Goal: Task Accomplishment & Management: Manage account settings

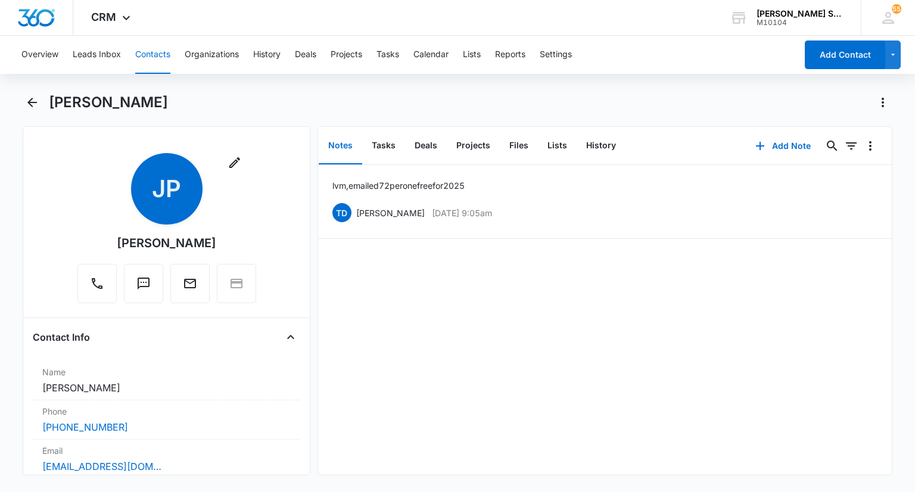
drag, startPoint x: 204, startPoint y: 243, endPoint x: 123, endPoint y: 245, distance: 81.7
click at [123, 245] on div "Remove JP [PERSON_NAME]" at bounding box center [166, 228] width 179 height 150
copy div "[PERSON_NAME]"
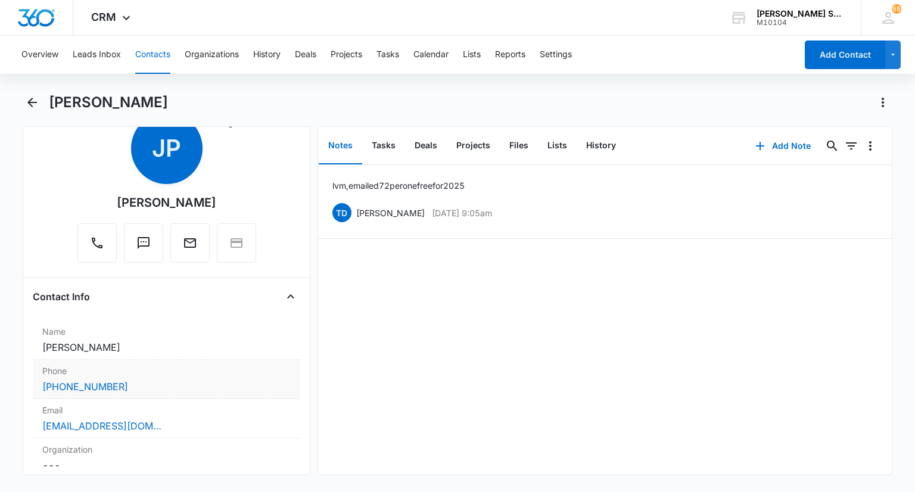
scroll to position [238, 0]
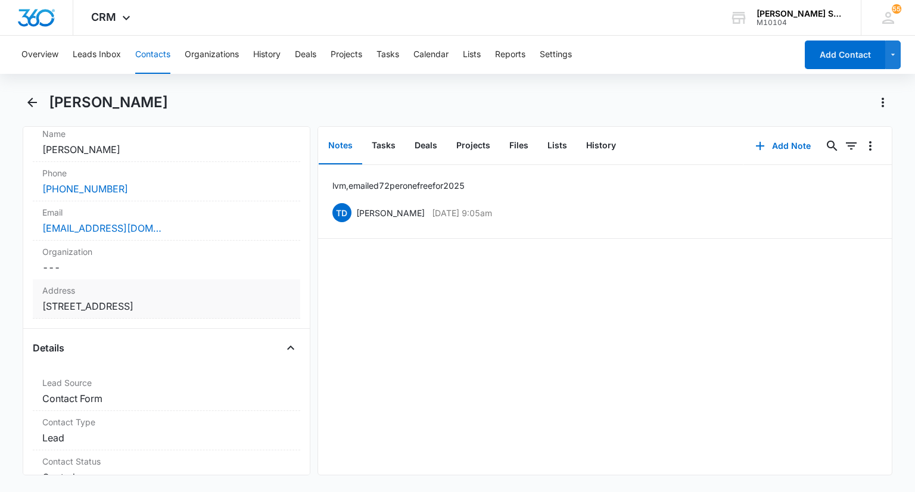
click at [204, 275] on div "Organization Cancel Save Changes ---" at bounding box center [166, 260] width 267 height 39
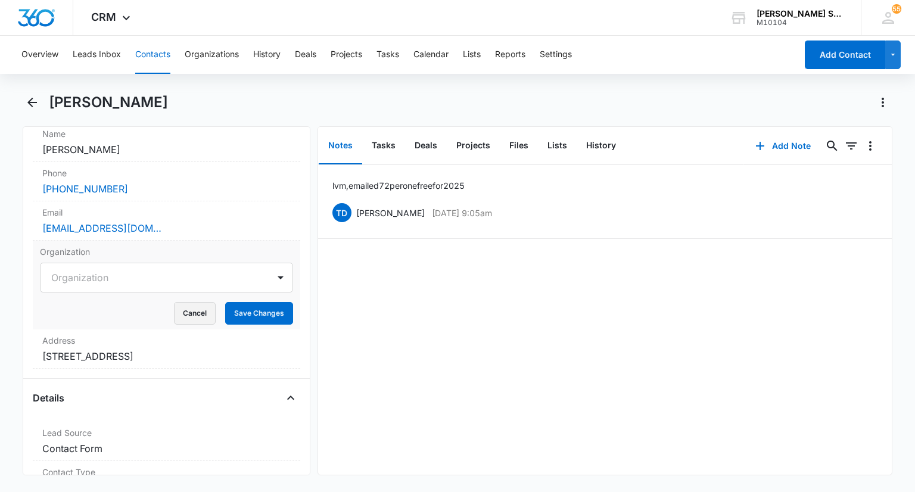
click at [192, 308] on button "Cancel" at bounding box center [195, 313] width 42 height 23
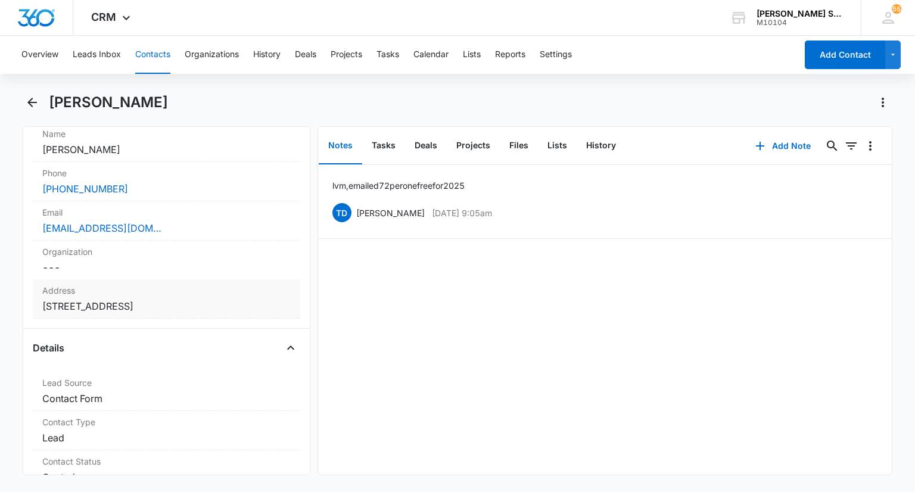
click at [197, 294] on label "Address" at bounding box center [166, 290] width 248 height 13
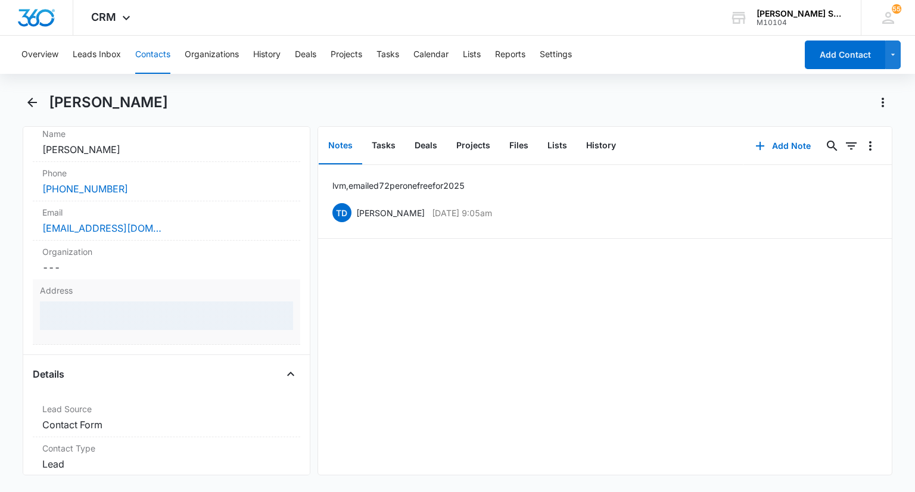
scroll to position [298, 0]
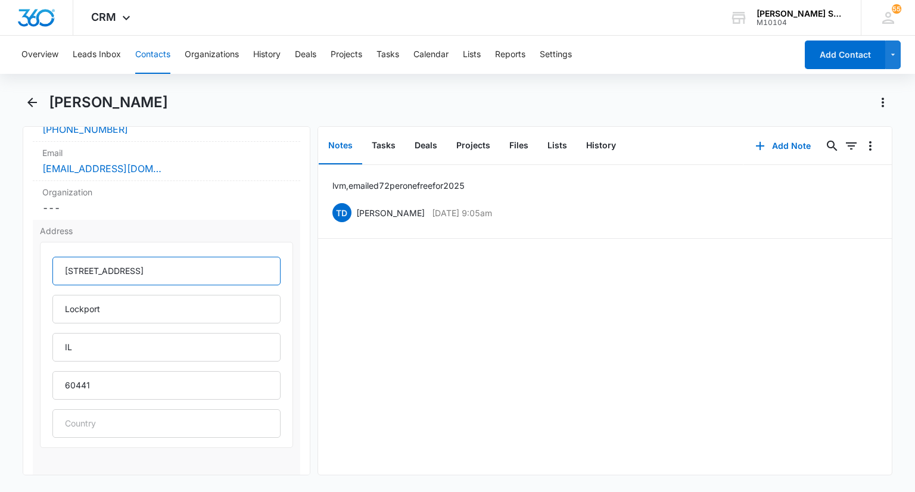
drag, startPoint x: 210, startPoint y: 266, endPoint x: 64, endPoint y: 268, distance: 146.0
click at [64, 268] on input "[STREET_ADDRESS]" at bounding box center [166, 271] width 228 height 29
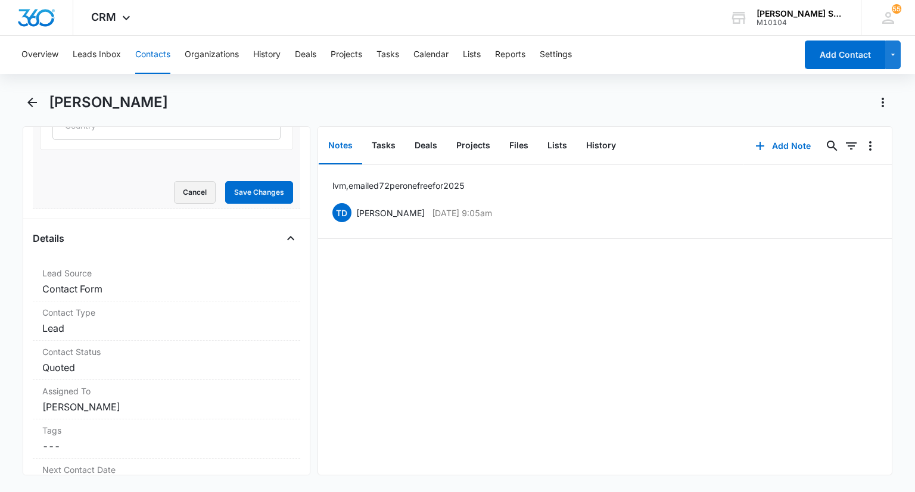
click at [178, 201] on button "Cancel" at bounding box center [195, 192] width 42 height 23
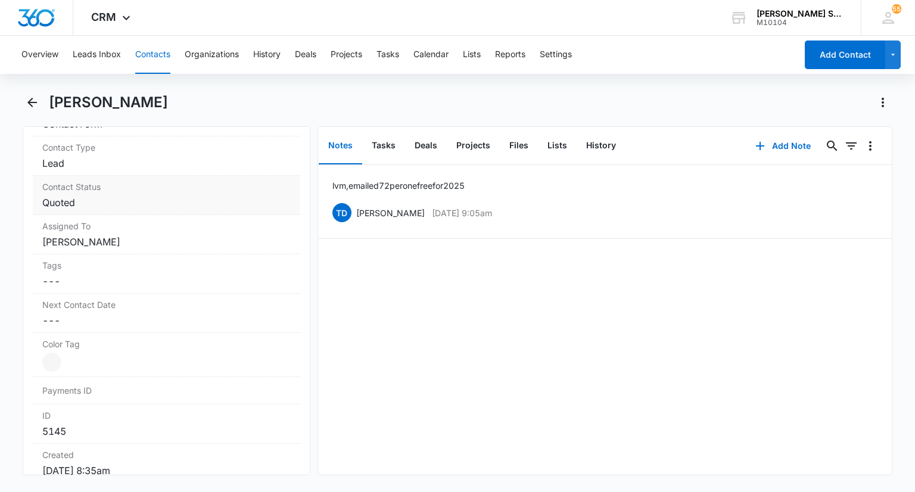
scroll to position [215, 0]
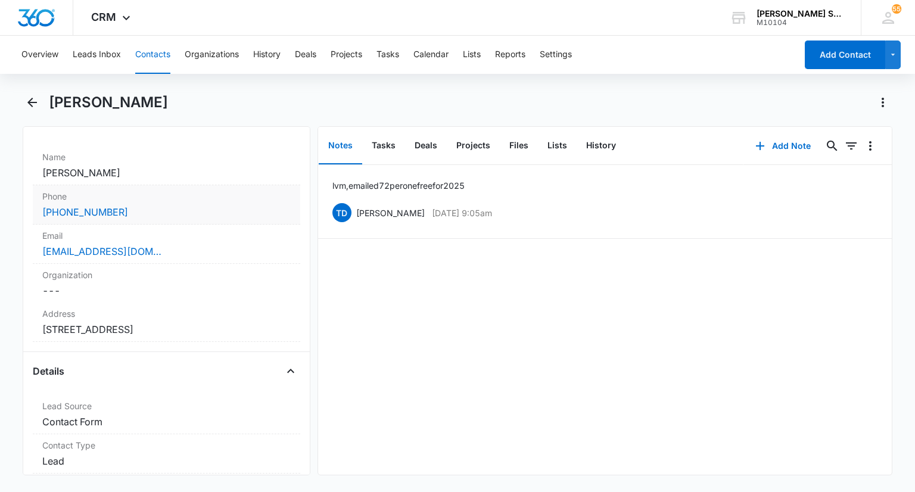
click at [130, 201] on label "Phone" at bounding box center [166, 196] width 248 height 13
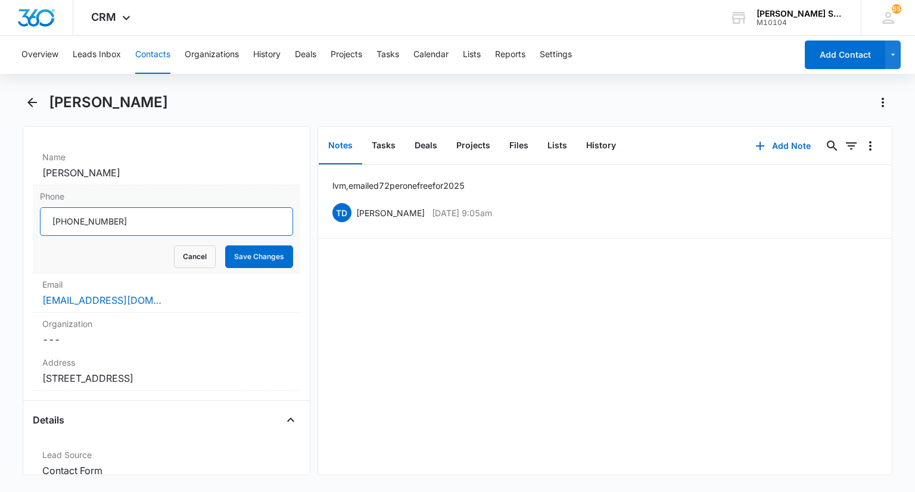
drag, startPoint x: 138, startPoint y: 222, endPoint x: 48, endPoint y: 221, distance: 90.6
click at [48, 221] on input "Phone" at bounding box center [166, 221] width 253 height 29
click at [178, 247] on button "Cancel" at bounding box center [195, 257] width 42 height 23
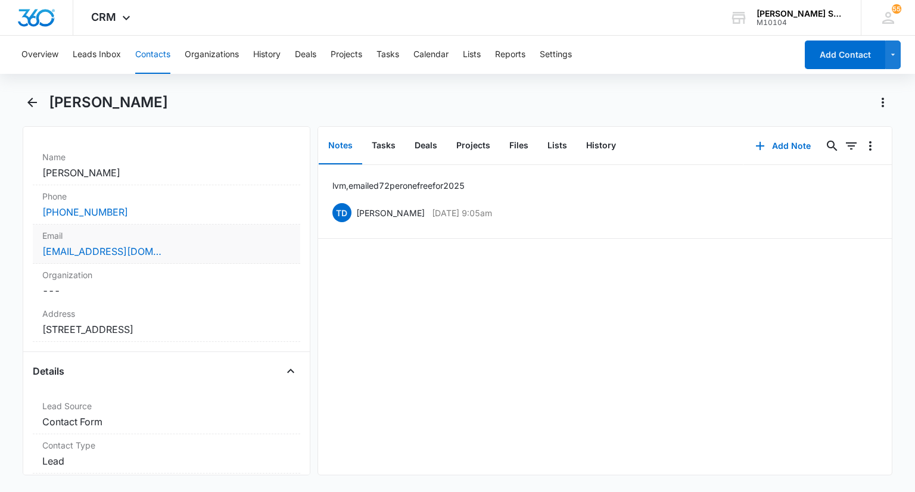
click at [164, 257] on div "Email Cancel Save Changes [EMAIL_ADDRESS][DOMAIN_NAME]" at bounding box center [166, 244] width 267 height 39
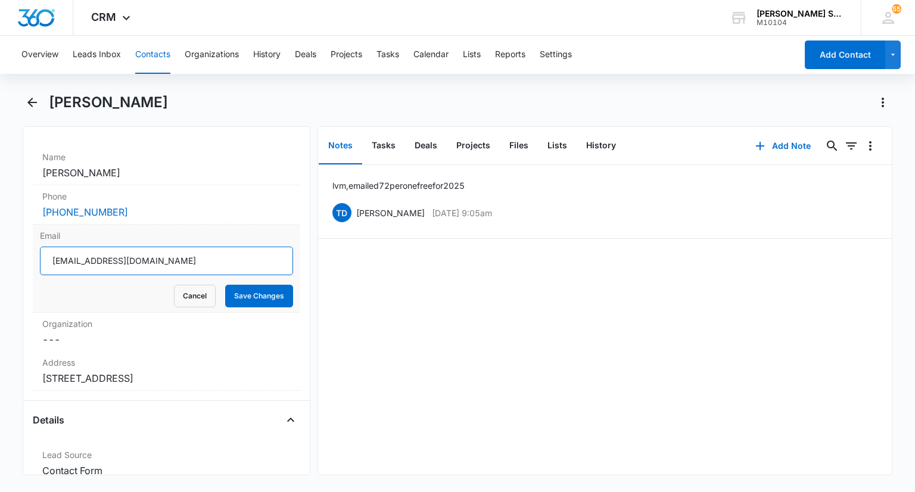
drag, startPoint x: 157, startPoint y: 260, endPoint x: 50, endPoint y: 259, distance: 106.7
click at [50, 259] on input "[EMAIL_ADDRESS][DOMAIN_NAME]" at bounding box center [166, 261] width 253 height 29
click at [182, 299] on button "Cancel" at bounding box center [195, 296] width 42 height 23
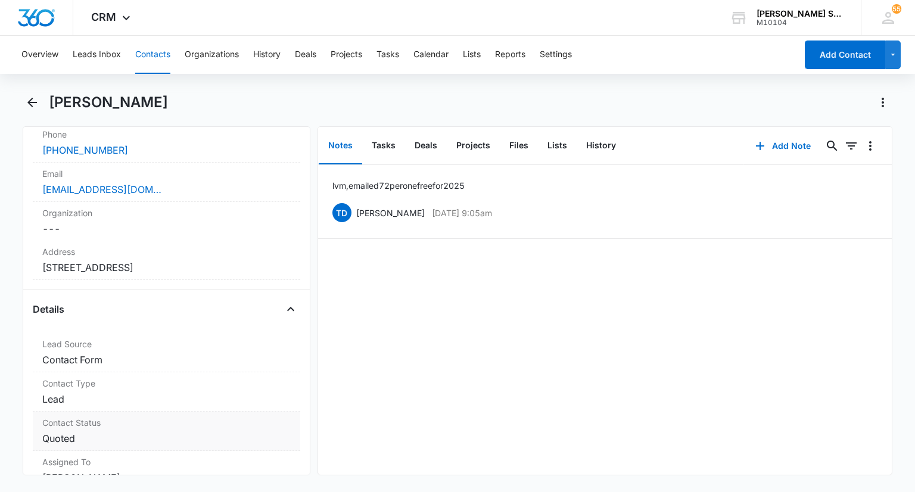
scroll to position [334, 0]
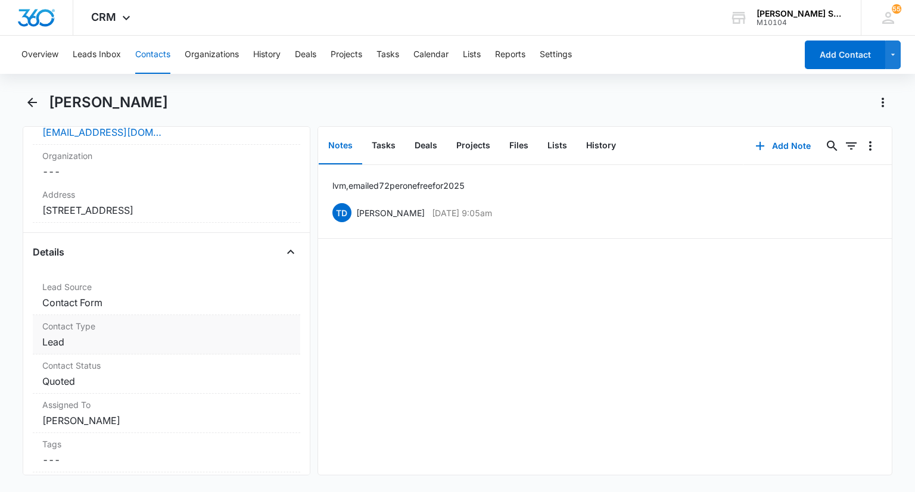
click at [82, 327] on label "Contact Type" at bounding box center [166, 326] width 248 height 13
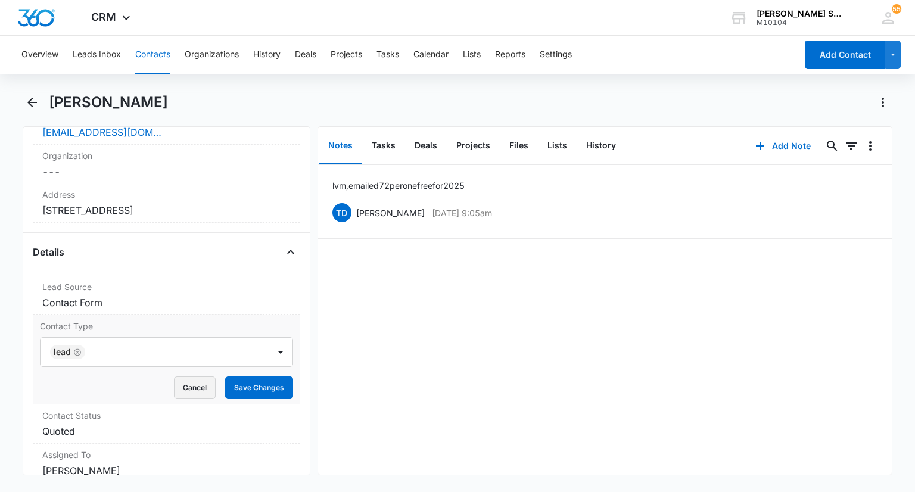
click at [179, 383] on button "Cancel" at bounding box center [195, 388] width 42 height 23
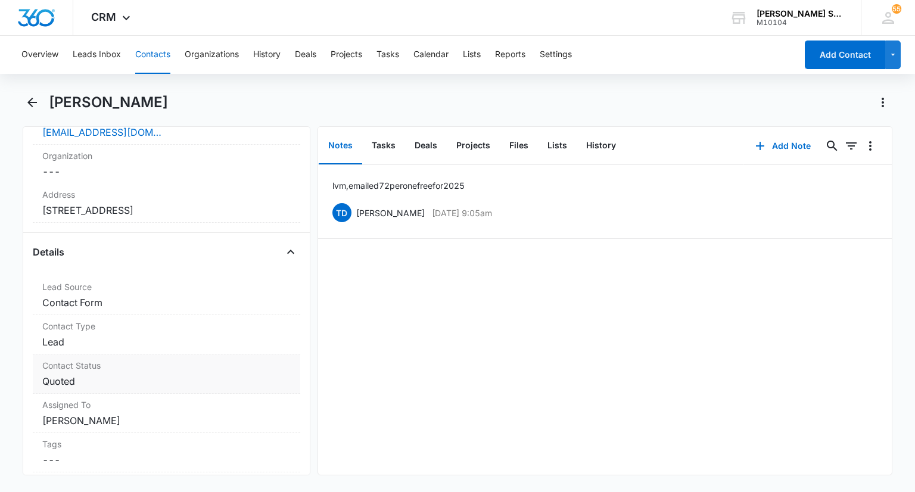
click at [126, 372] on div "Contact Status Cancel Save Changes Quoted" at bounding box center [166, 374] width 267 height 39
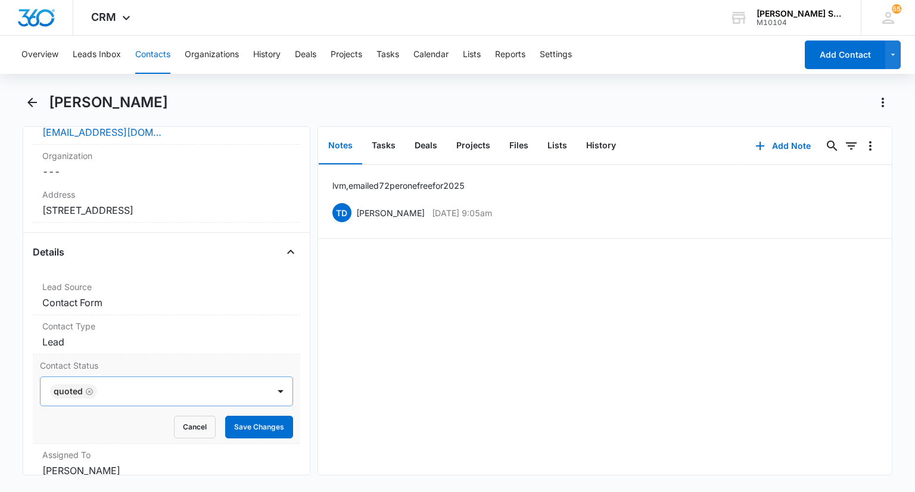
click at [86, 387] on icon "Remove Quoted" at bounding box center [89, 391] width 8 height 9
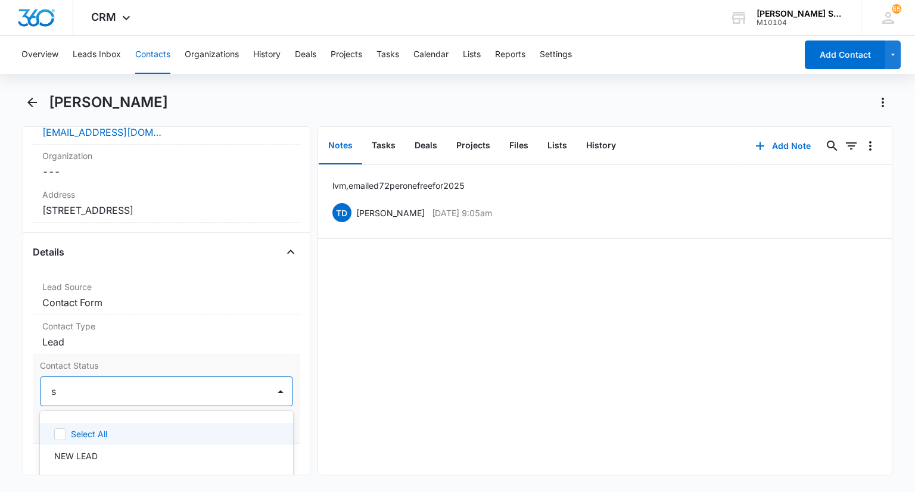
type input "sa"
click at [101, 440] on div "SALE" at bounding box center [166, 434] width 253 height 22
click at [271, 386] on div at bounding box center [280, 391] width 19 height 19
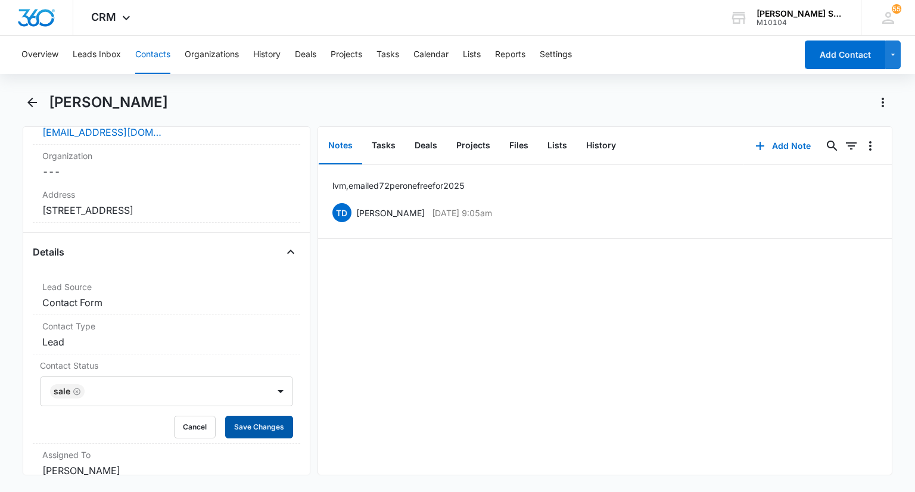
click at [239, 423] on button "Save Changes" at bounding box center [259, 427] width 68 height 23
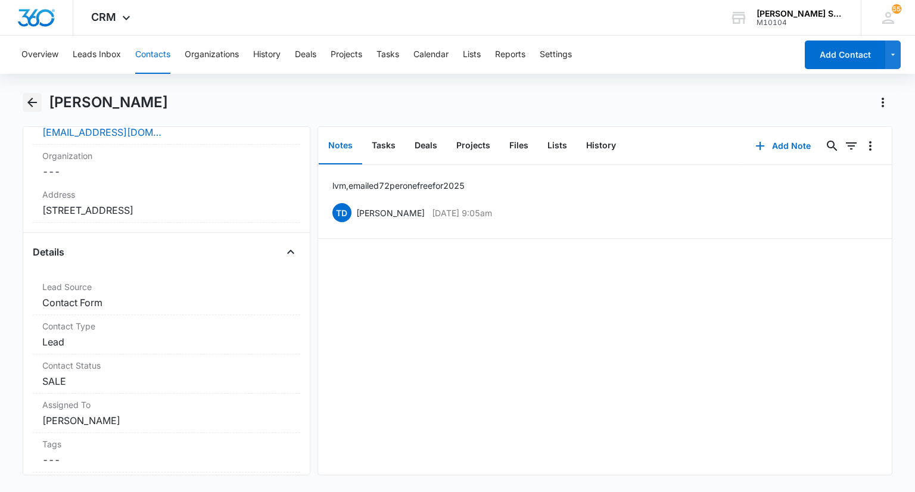
click at [38, 101] on icon "Back" at bounding box center [32, 102] width 14 height 14
